Goal: Information Seeking & Learning: Learn about a topic

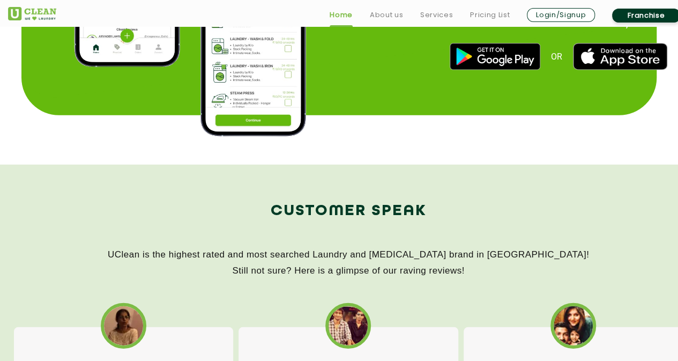
scroll to position [1452, 0]
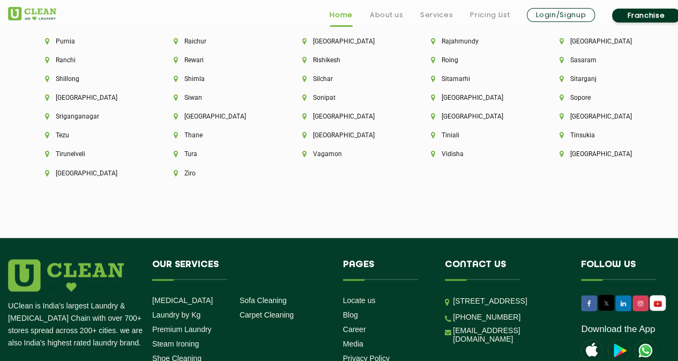
scroll to position [2892, 0]
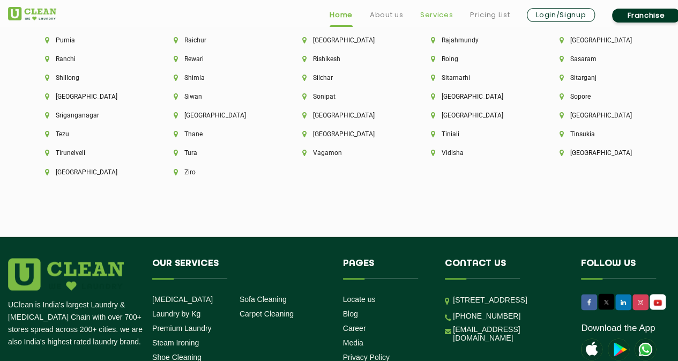
click at [442, 17] on link "Services" at bounding box center [436, 15] width 33 height 13
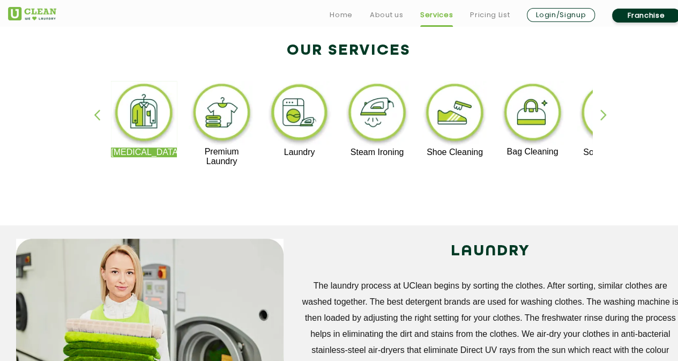
scroll to position [245, 0]
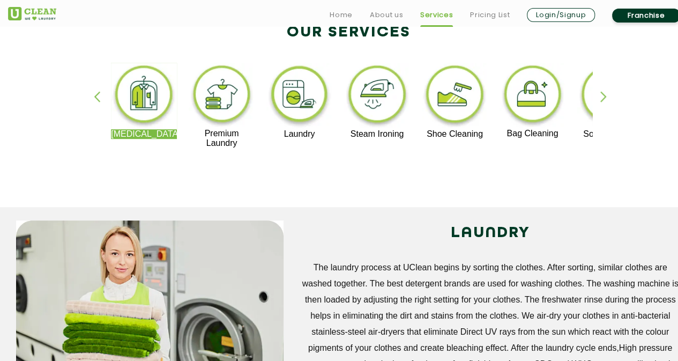
click at [608, 97] on div "button" at bounding box center [609, 105] width 16 height 29
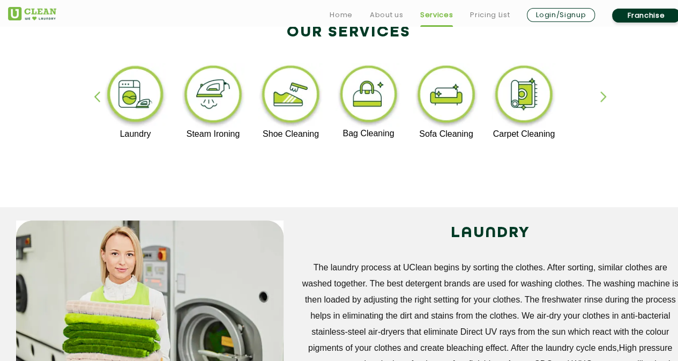
click at [608, 97] on div "button" at bounding box center [609, 105] width 16 height 29
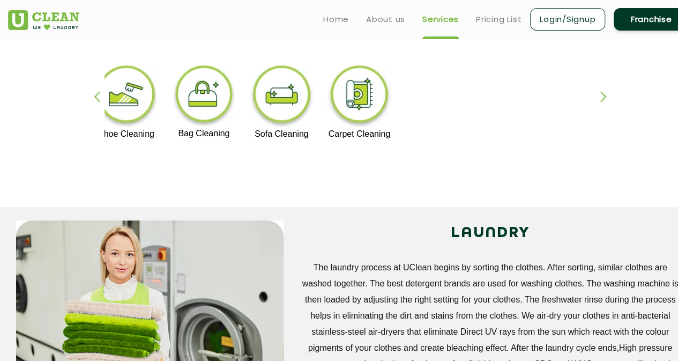
scroll to position [0, 0]
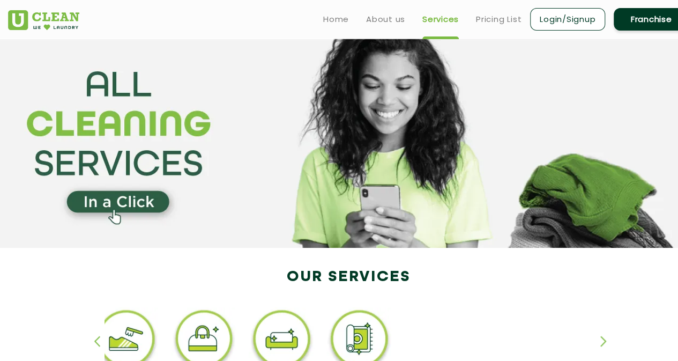
scroll to position [362, 0]
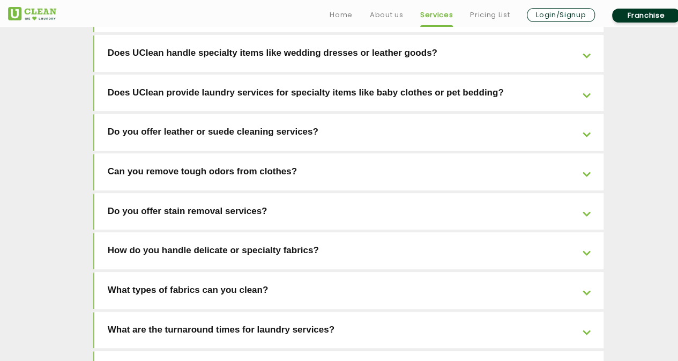
scroll to position [2163, 0]
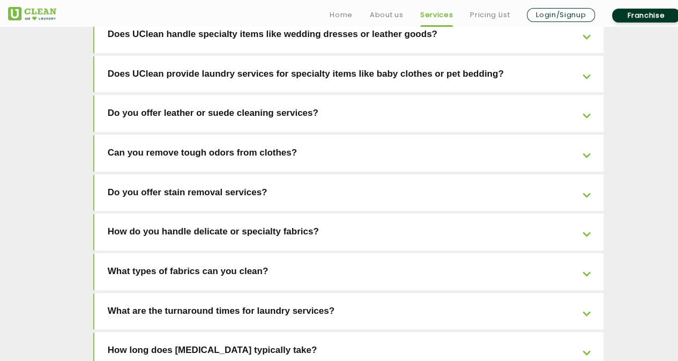
click at [586, 293] on link "What are the turnaround times for laundry services?" at bounding box center [349, 311] width 510 height 37
